Goal: Task Accomplishment & Management: Manage account settings

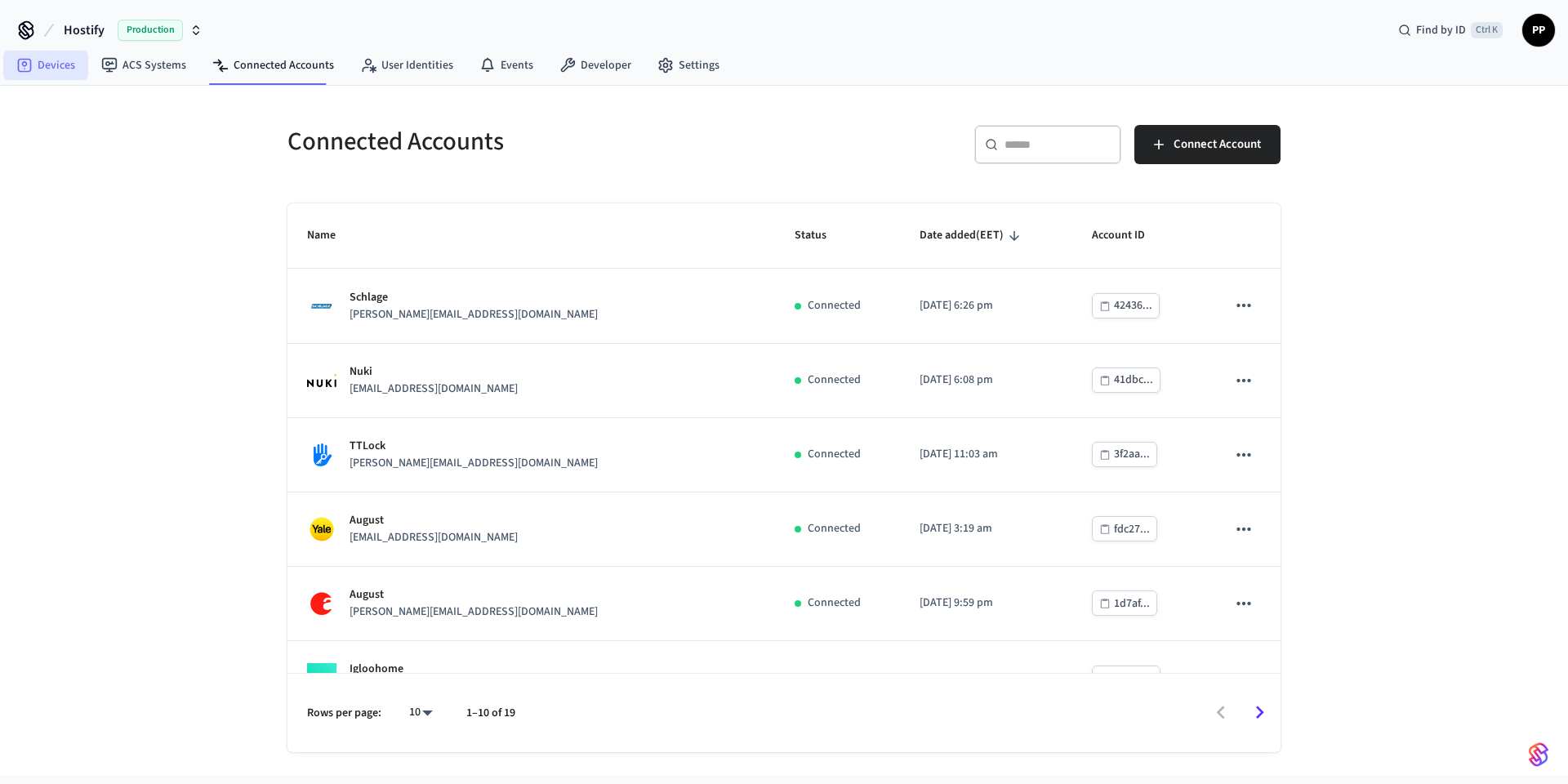
click at [62, 65] on link "Devices" at bounding box center [45, 65] width 85 height 30
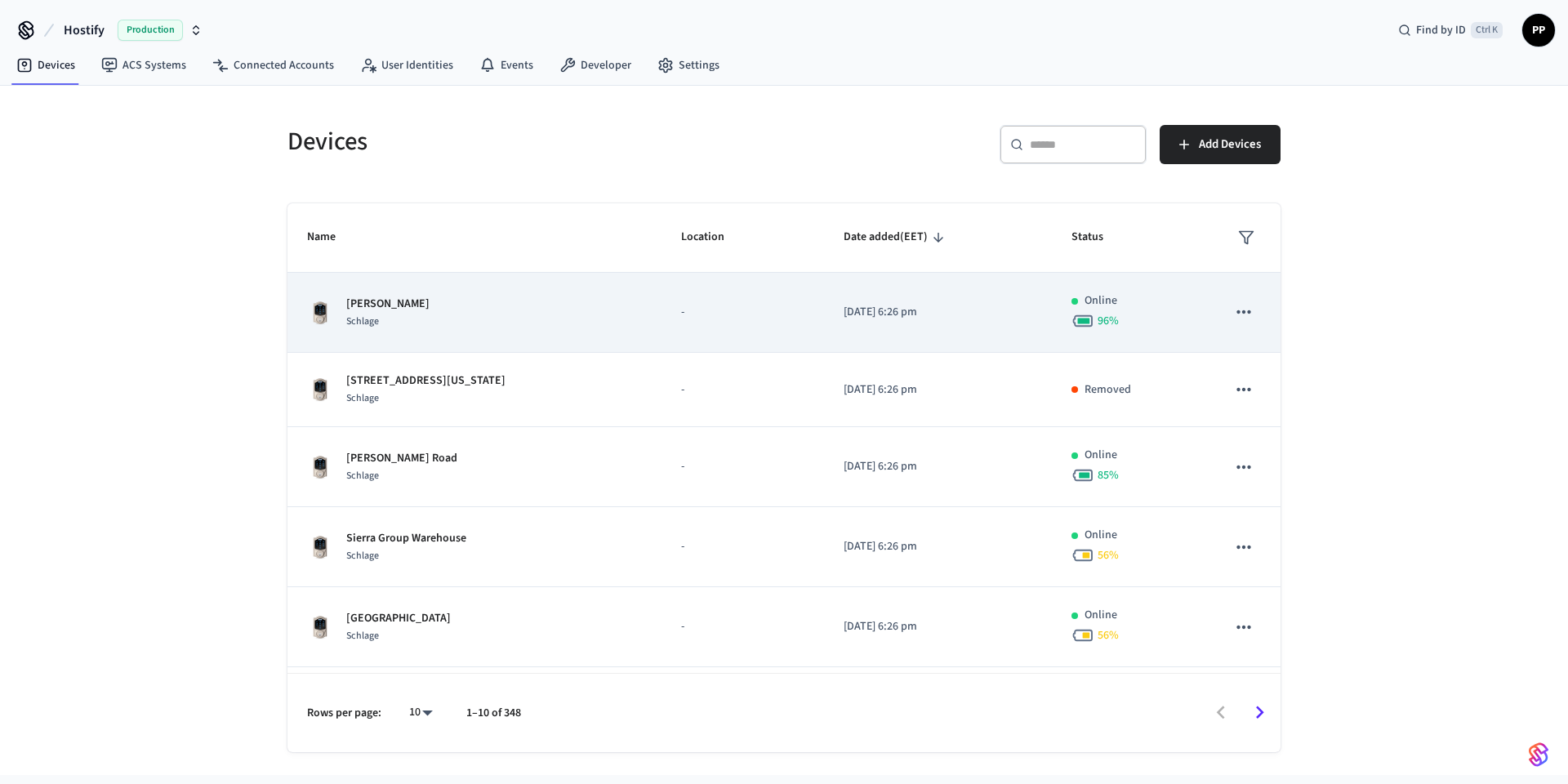
click at [417, 321] on div "[PERSON_NAME] Schlage" at bounding box center [474, 313] width 335 height 35
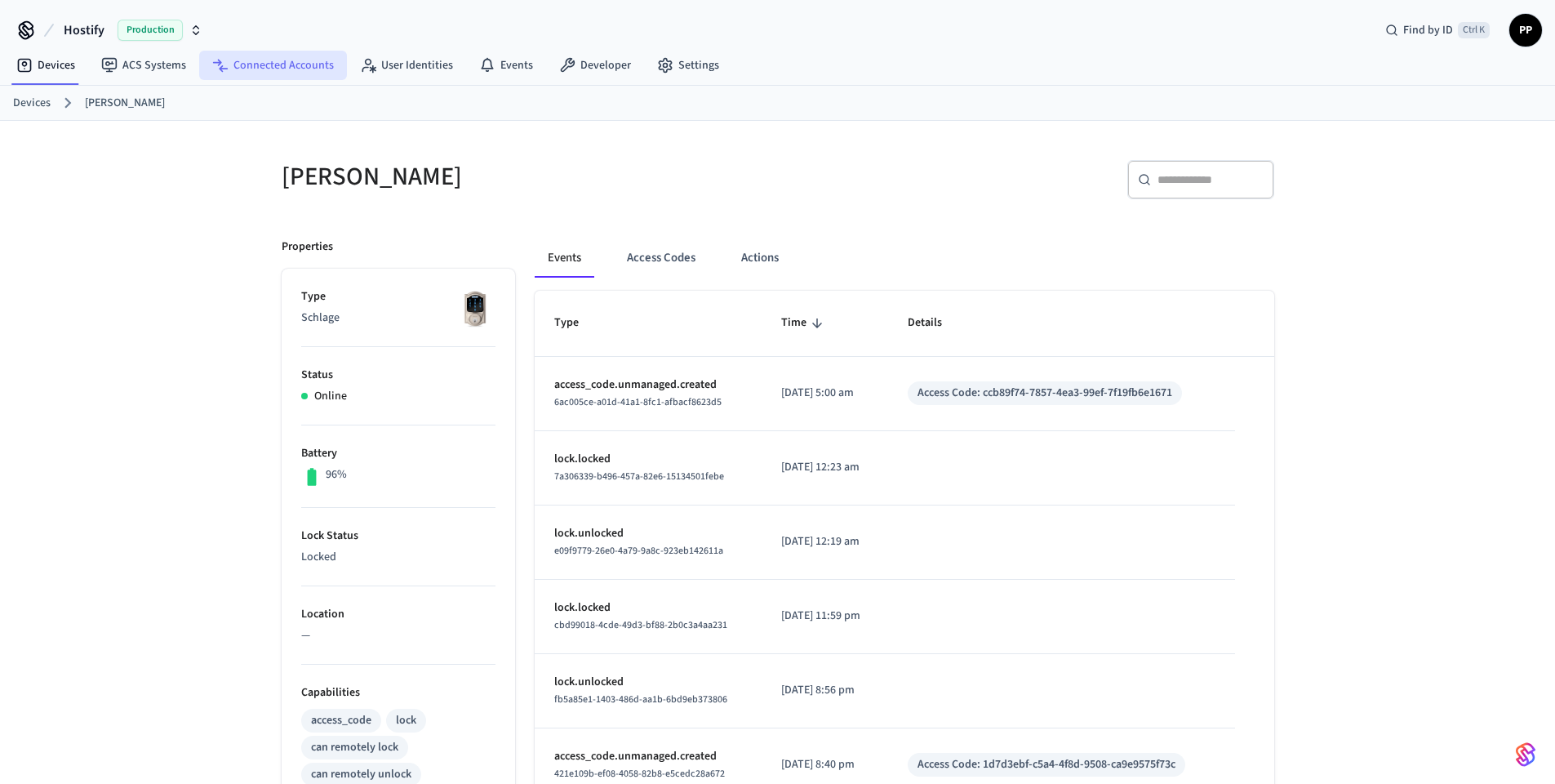
click at [295, 68] on link "Connected Accounts" at bounding box center [273, 65] width 148 height 30
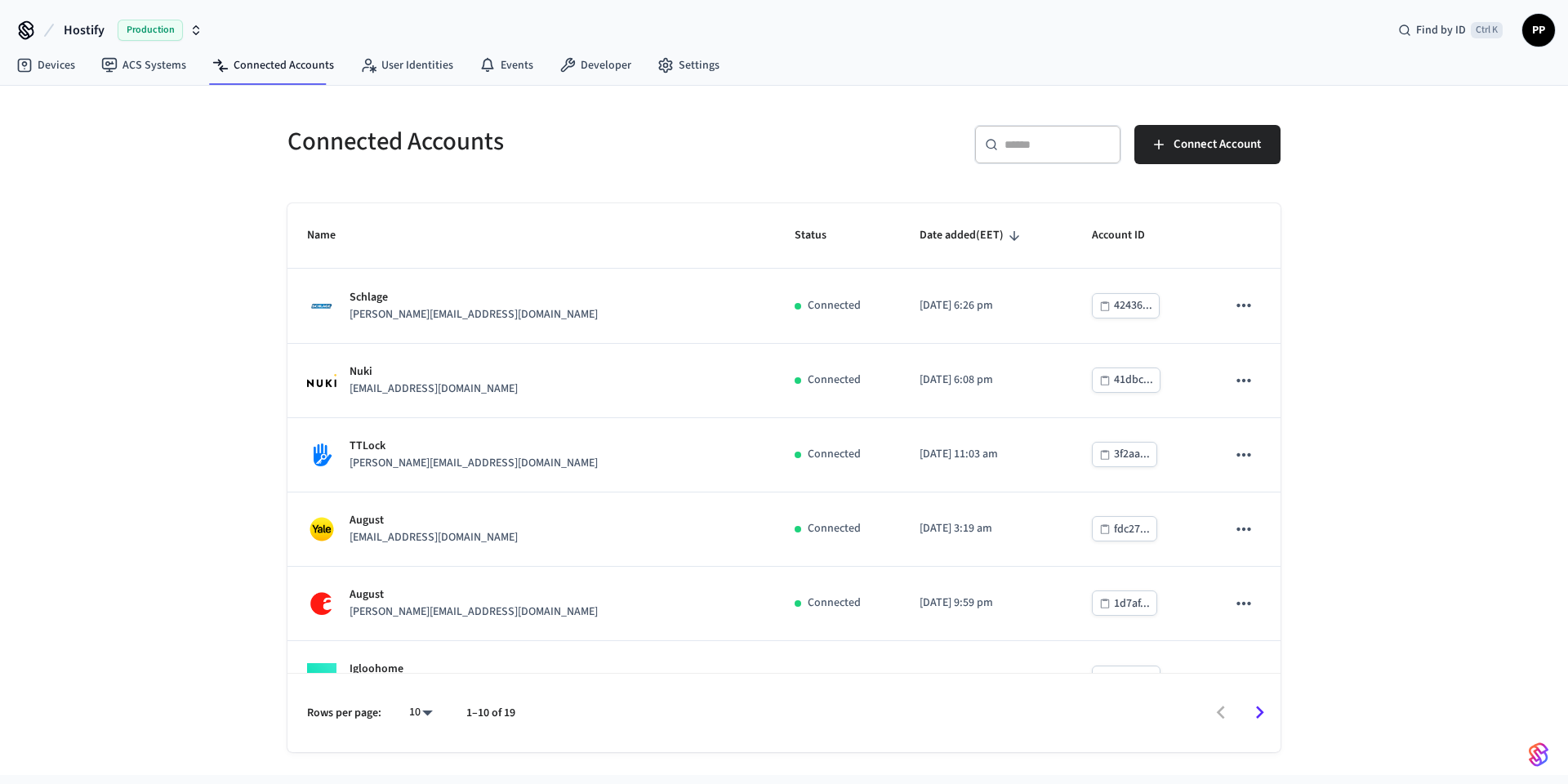
click at [809, 113] on div "​ ​ Connect Account" at bounding box center [1027, 141] width 507 height 72
